Goal: Task Accomplishment & Management: Manage account settings

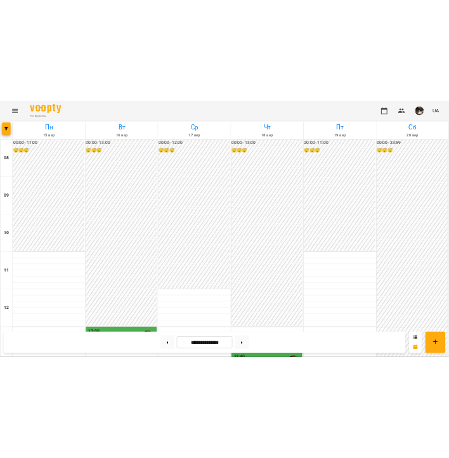
scroll to position [571, 0]
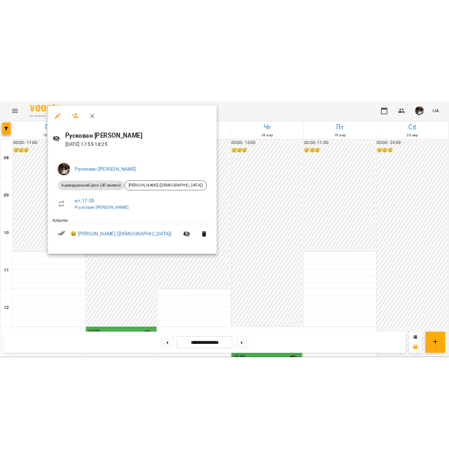
scroll to position [418, 0]
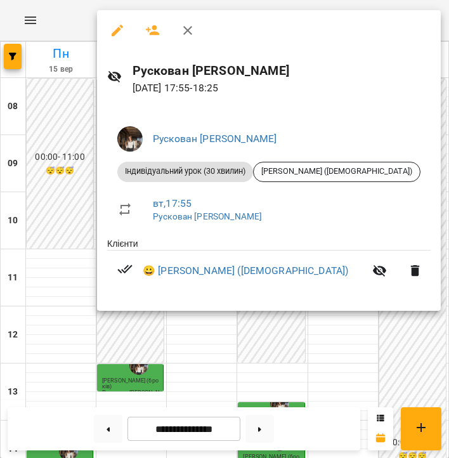
click at [189, 34] on icon "button" at bounding box center [187, 30] width 15 height 15
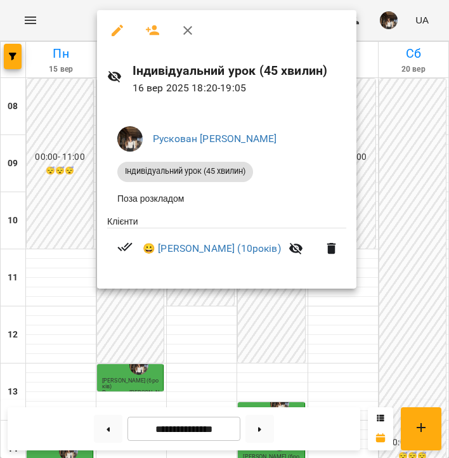
click at [186, 29] on icon "button" at bounding box center [187, 30] width 9 height 9
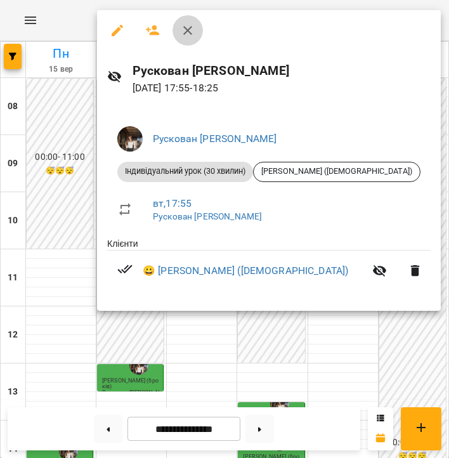
click at [197, 20] on button "button" at bounding box center [187, 30] width 30 height 30
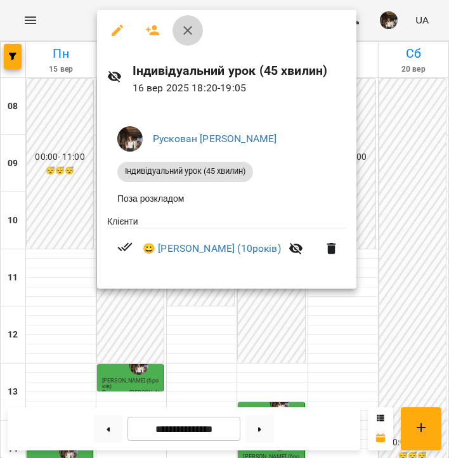
click at [178, 25] on button "button" at bounding box center [187, 30] width 30 height 30
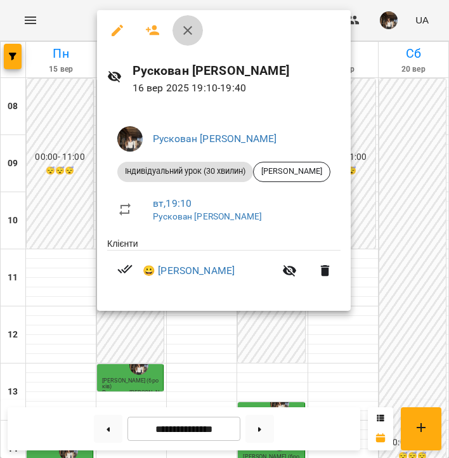
click at [184, 30] on icon "button" at bounding box center [187, 30] width 15 height 15
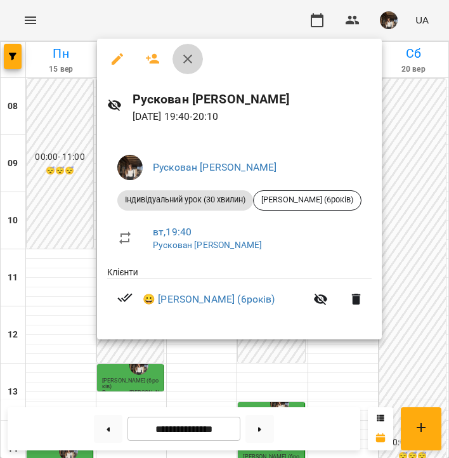
click at [185, 58] on icon "button" at bounding box center [187, 58] width 15 height 15
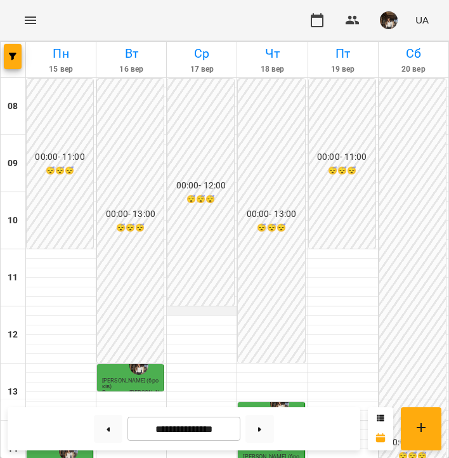
scroll to position [229, 0]
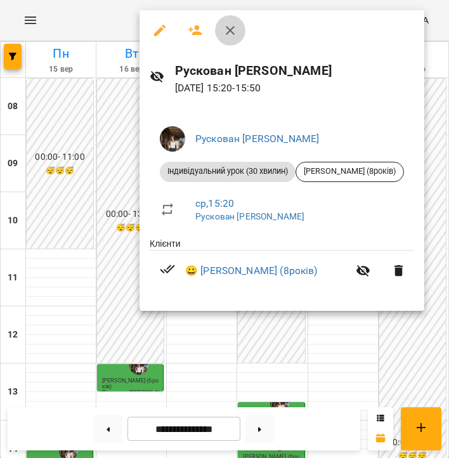
click at [234, 34] on icon "button" at bounding box center [230, 30] width 9 height 9
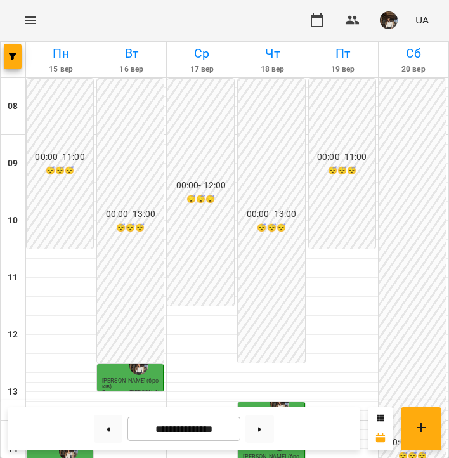
scroll to position [140, 0]
